Goal: Transaction & Acquisition: Purchase product/service

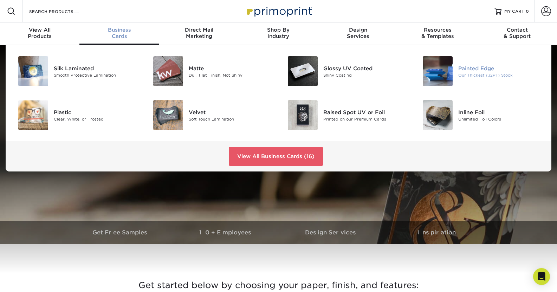
click at [446, 79] on img at bounding box center [438, 71] width 30 height 30
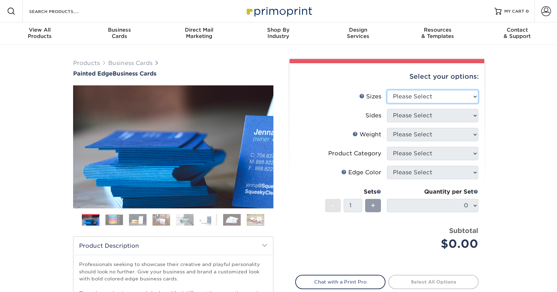
click at [409, 96] on select "Please Select 2" x 3.5" - Standard 2.125" x 3.375" - European 2.5" x 2.5" - Squ…" at bounding box center [432, 96] width 91 height 13
select select "2.00x3.50"
click at [387, 90] on select "Please Select 2" x 3.5" - Standard 2.125" x 3.375" - European 2.5" x 2.5" - Squ…" at bounding box center [432, 96] width 91 height 13
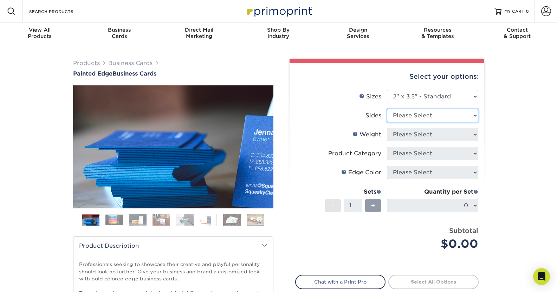
click at [443, 113] on select "Please Select Print Both Sides Print Front Only" at bounding box center [432, 115] width 91 height 13
select select "13abbda7-1d64-4f25-8bb2-c179b224825d"
click at [387, 109] on select "Please Select Print Both Sides Print Front Only" at bounding box center [432, 115] width 91 height 13
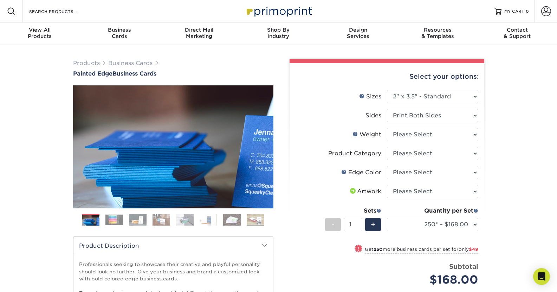
click at [108, 216] on img at bounding box center [115, 220] width 18 height 11
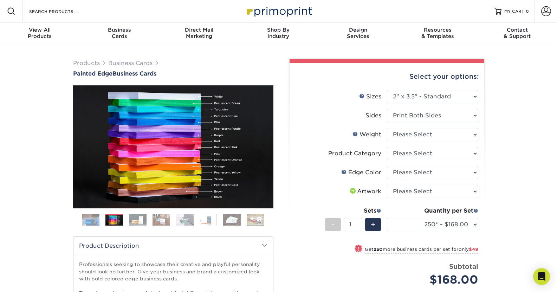
click at [135, 217] on img at bounding box center [138, 220] width 18 height 12
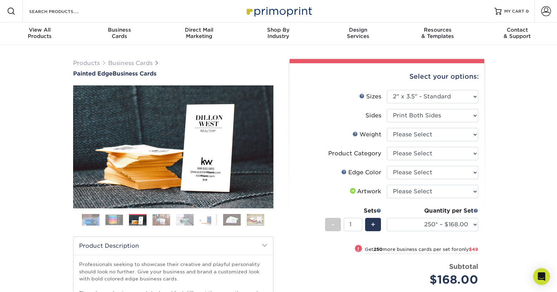
click at [168, 218] on img at bounding box center [162, 220] width 18 height 12
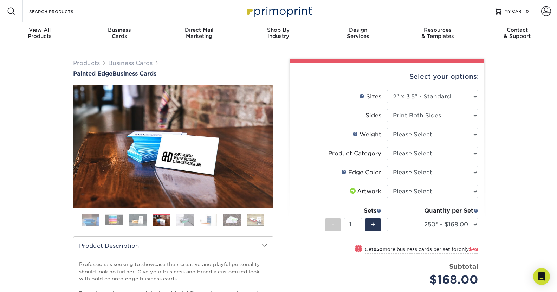
click at [189, 217] on img at bounding box center [185, 220] width 18 height 12
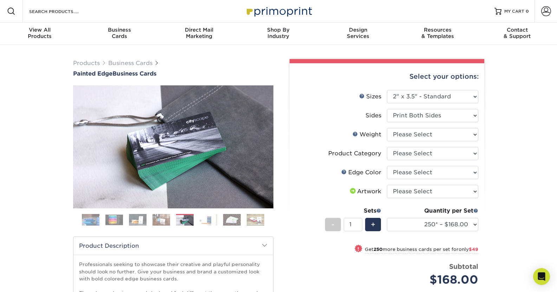
click at [204, 221] on img at bounding box center [209, 220] width 18 height 12
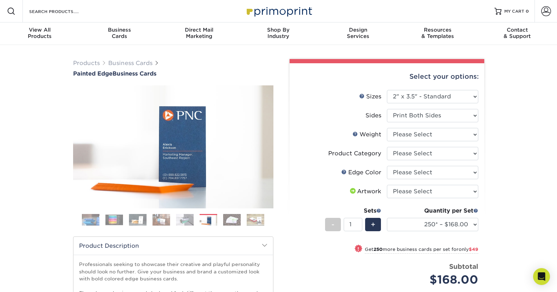
click at [230, 220] on img at bounding box center [232, 220] width 18 height 12
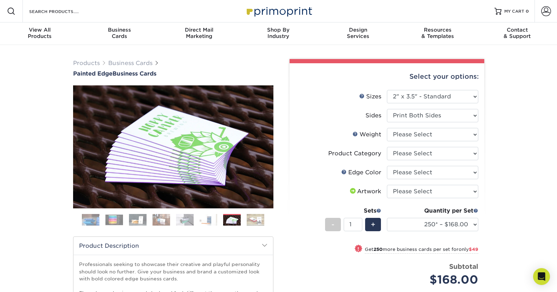
click at [258, 218] on img at bounding box center [256, 220] width 18 height 12
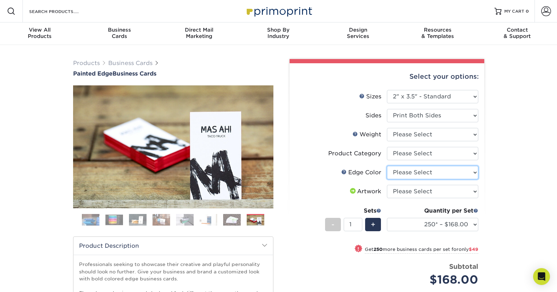
click at [398, 174] on select "Please Select Charcoal Black Brown Blue Pearlescent Blue Pearlescent Gold Pearl…" at bounding box center [432, 172] width 91 height 13
click at [335, 137] on label "Weight Help Weight" at bounding box center [341, 134] width 91 height 13
click at [402, 135] on select "Please Select 32PTUC" at bounding box center [432, 134] width 91 height 13
select select "32PTUC"
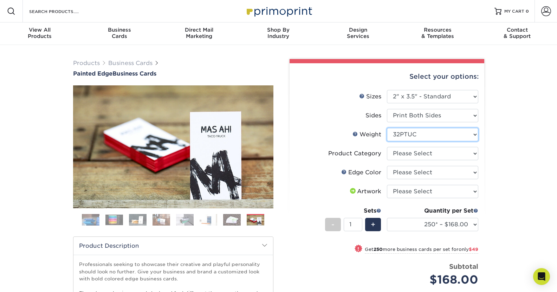
click at [387, 128] on select "Please Select 32PTUC" at bounding box center [432, 134] width 91 height 13
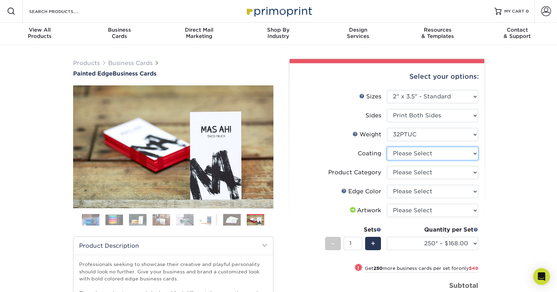
click at [409, 153] on select at bounding box center [432, 153] width 91 height 13
click at [376, 153] on div "Coating" at bounding box center [370, 153] width 24 height 8
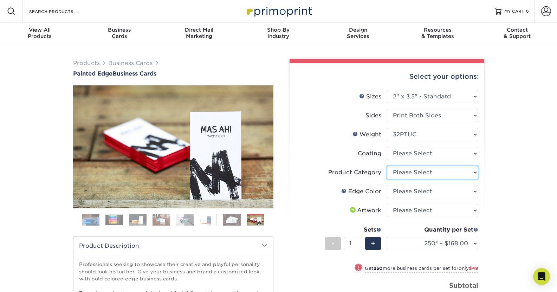
click at [399, 172] on select "Please Select Business Cards" at bounding box center [432, 172] width 91 height 13
select select "3b5148f1-0588-4f88-a218-97bcfdce65c1"
click at [387, 166] on select "Please Select Business Cards" at bounding box center [432, 172] width 91 height 13
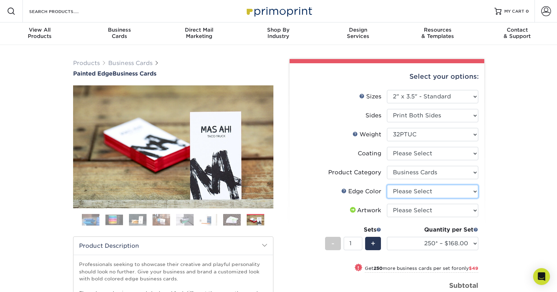
click at [411, 189] on select "Please Select Charcoal Black Brown Blue Pearlescent Blue Pearlescent Gold Pearl…" at bounding box center [432, 191] width 91 height 13
select select "8edf2e46-2dbb-4a7c-bc5c-20ba781fe219"
click at [387, 185] on select "Please Select Charcoal Black Brown Blue Pearlescent Blue Pearlescent Gold Pearl…" at bounding box center [432, 191] width 91 height 13
click at [112, 218] on img at bounding box center [115, 220] width 18 height 11
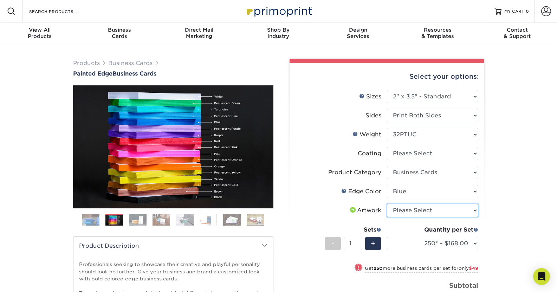
click at [413, 212] on select "Please Select I will upload files I need a design - $100" at bounding box center [432, 210] width 91 height 13
select select "upload"
click at [387, 204] on select "Please Select I will upload files I need a design - $100" at bounding box center [432, 210] width 91 height 13
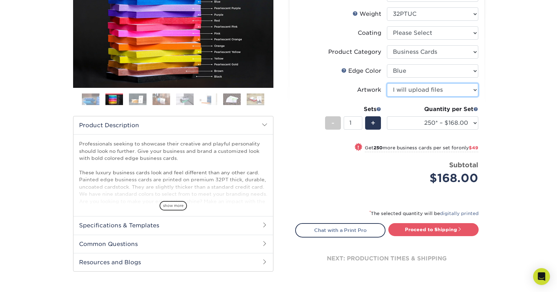
scroll to position [121, 0]
